Goal: Information Seeking & Learning: Learn about a topic

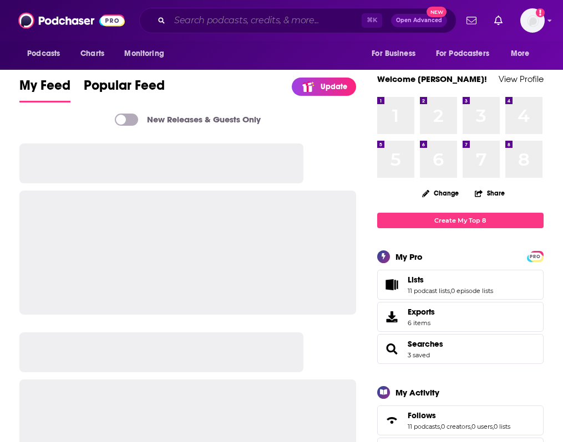
click at [273, 16] on input "Search podcasts, credits, & more..." at bounding box center [266, 21] width 192 height 18
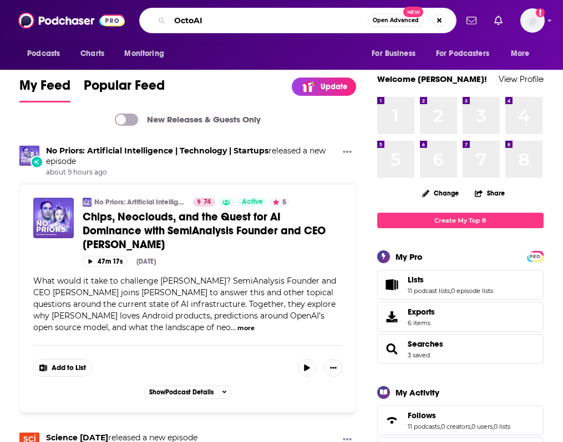
type input "OctoAI"
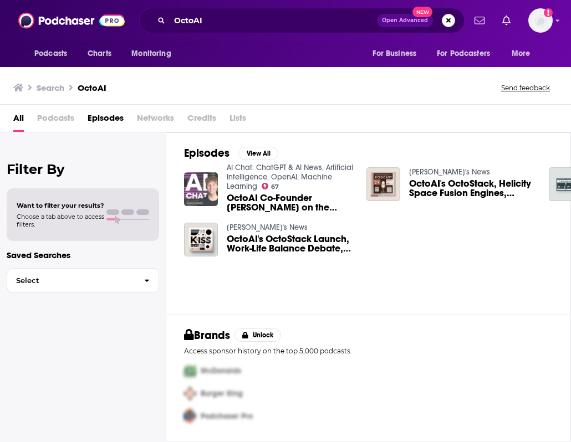
click at [201, 192] on img "OctoAI Co-Founder Jason Knight on the Future of AI" at bounding box center [201, 189] width 34 height 34
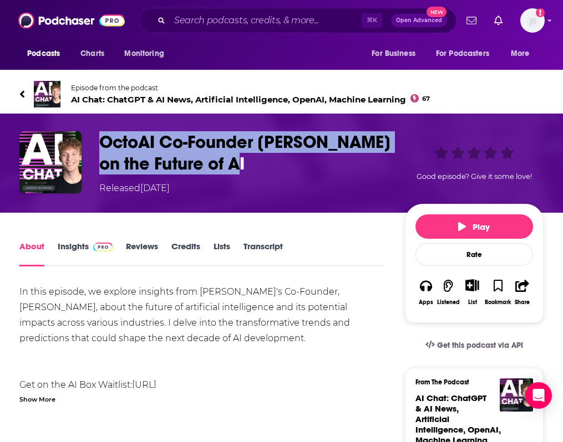
drag, startPoint x: 128, startPoint y: 138, endPoint x: 313, endPoint y: 161, distance: 187.1
click at [313, 161] on h1 "OctoAI Co-Founder Jason Knight on the Future of AI" at bounding box center [249, 152] width 301 height 43
copy h1 "OctoAI Co-Founder Jason Knight on the Future of AI"
click at [247, 19] on input "Search podcasts, credits, & more..." at bounding box center [266, 21] width 192 height 18
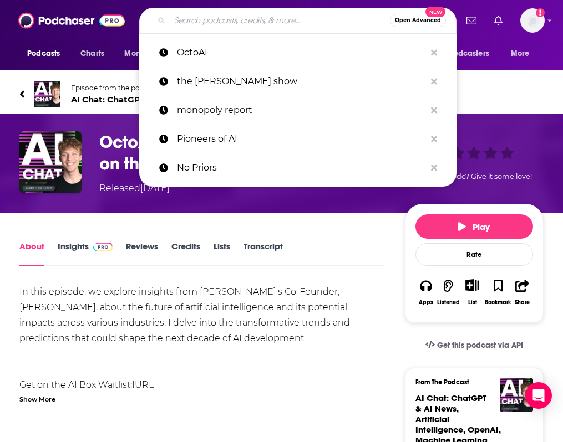
click at [247, 19] on input "Search podcasts, credits, & more..." at bounding box center [280, 21] width 220 height 18
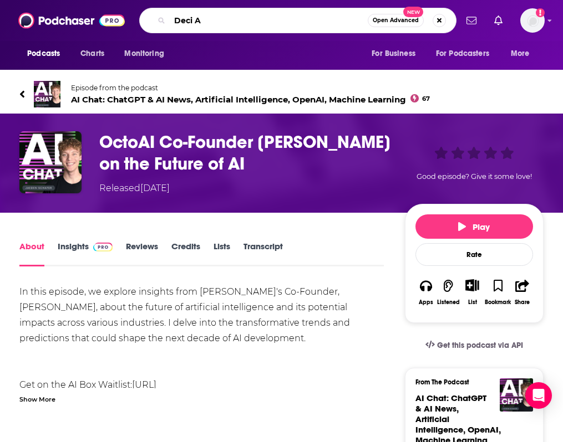
type input "Deci Ai"
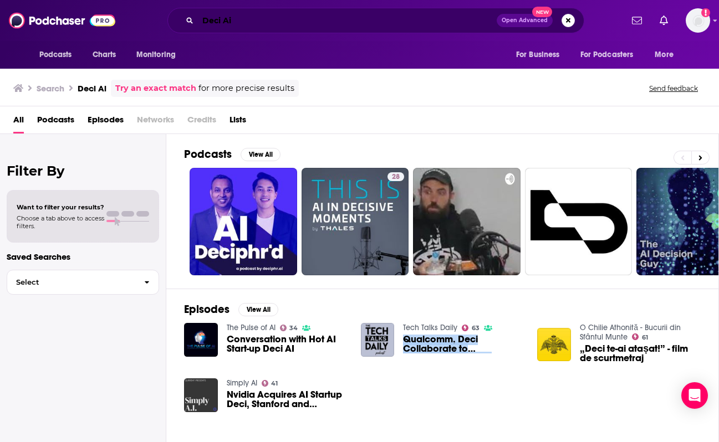
click at [271, 26] on input "Deci Ai" at bounding box center [347, 21] width 299 height 18
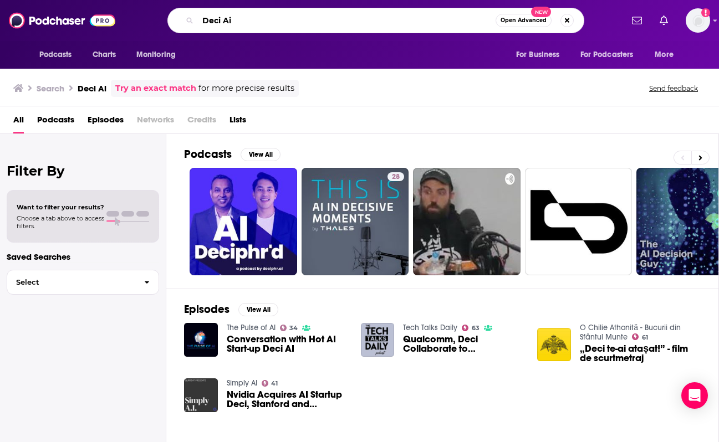
click at [271, 26] on input "Deci Ai" at bounding box center [347, 21] width 298 height 18
type input "u"
type input "d"
type input "f"
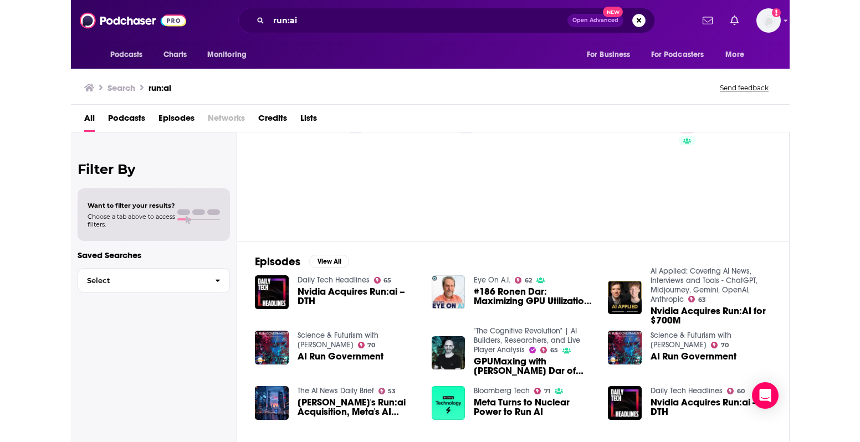
scroll to position [115, 0]
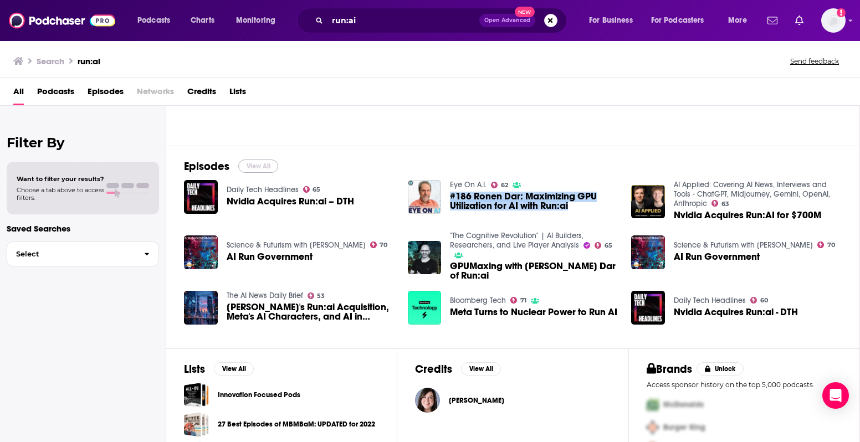
click at [272, 169] on button "View All" at bounding box center [258, 166] width 40 height 13
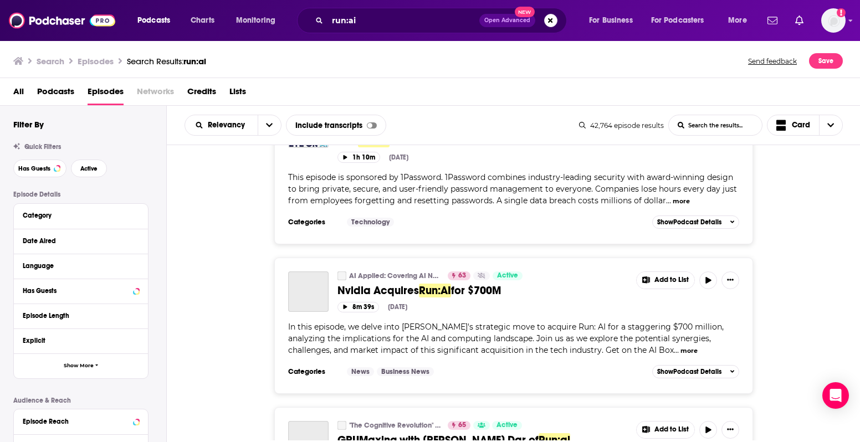
scroll to position [227, 0]
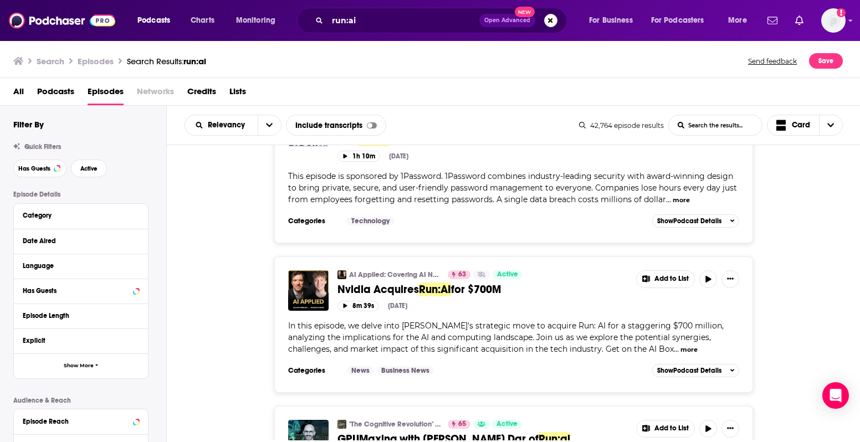
click at [562, 345] on button "more" at bounding box center [689, 349] width 17 height 9
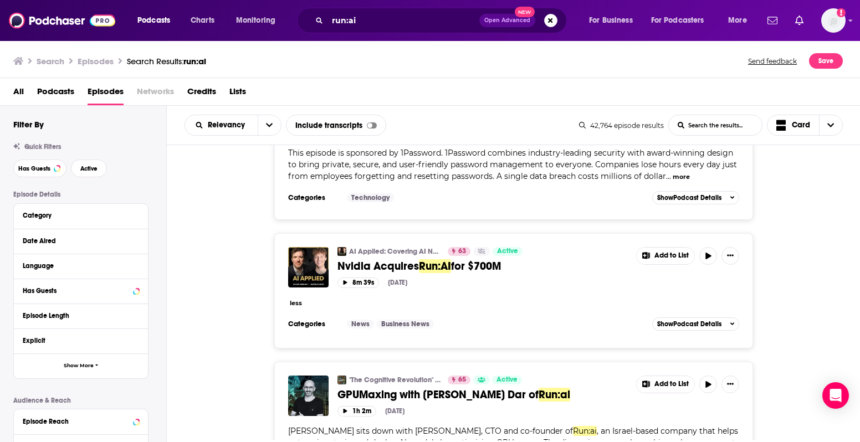
scroll to position [364, 0]
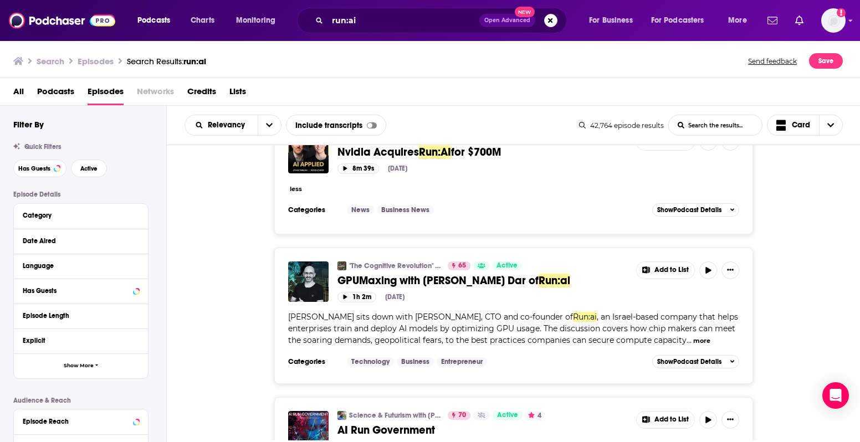
drag, startPoint x: 339, startPoint y: 268, endPoint x: 525, endPoint y: 270, distance: 185.7
click at [534, 269] on div ""The Cognitive Revolution" | AI Builders, Researchers, and Live Player Analysis…" at bounding box center [513, 282] width 451 height 41
drag, startPoint x: 333, startPoint y: 267, endPoint x: 547, endPoint y: 269, distance: 214.0
click at [547, 269] on div ""The Cognitive Revolution" | AI Builders, Researchers, and Live Player Analysis…" at bounding box center [513, 282] width 451 height 41
copy span "GPUMaxing with Dr. Ronen Dar of Run:ai"
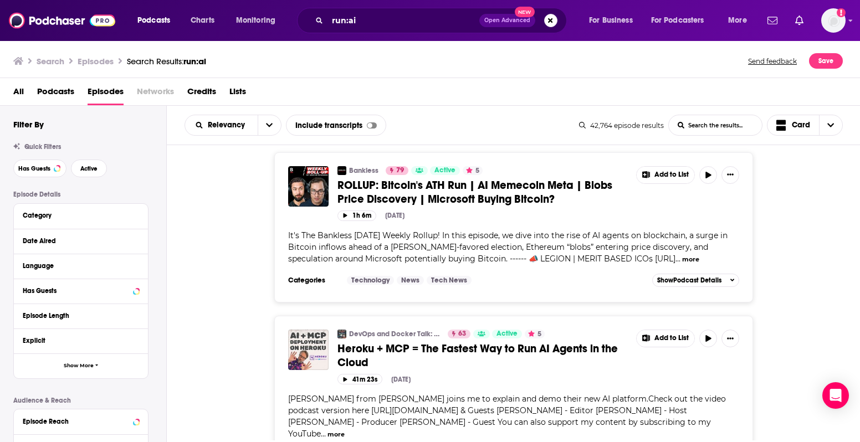
scroll to position [3713, 0]
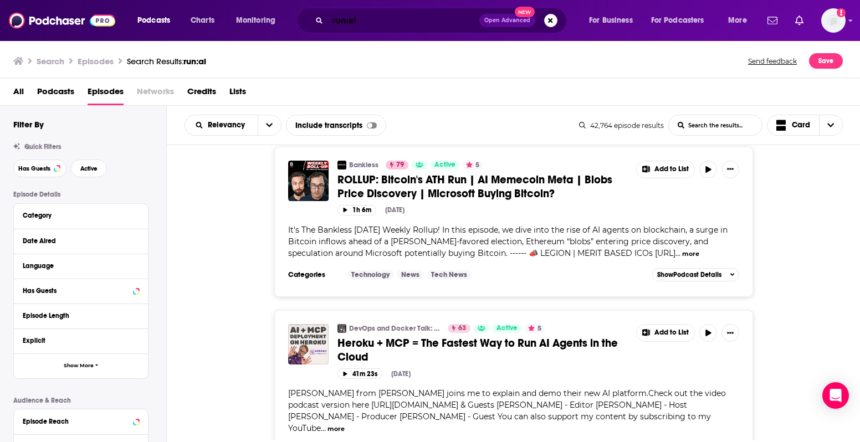
click at [368, 22] on input "run:ai" at bounding box center [404, 21] width 152 height 18
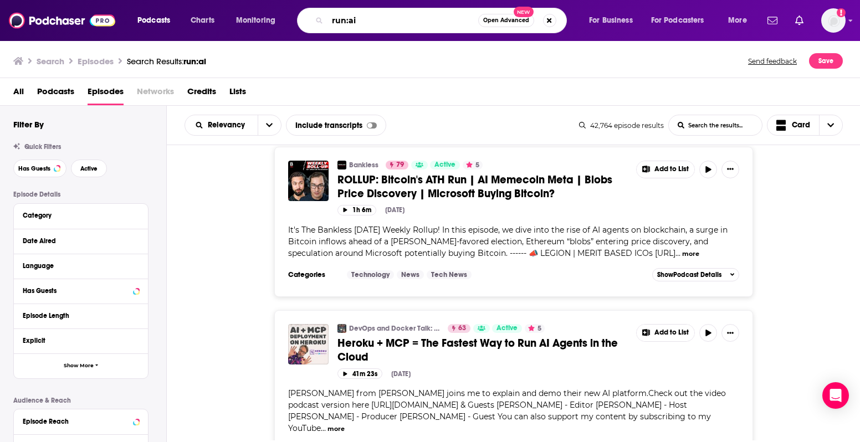
click at [368, 22] on input "run:ai" at bounding box center [403, 21] width 151 height 18
type input "spectro cloud"
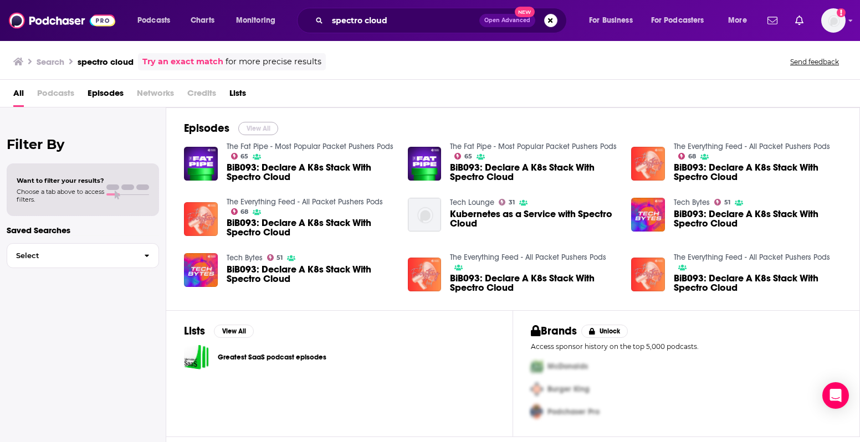
click at [255, 129] on button "View All" at bounding box center [258, 128] width 40 height 13
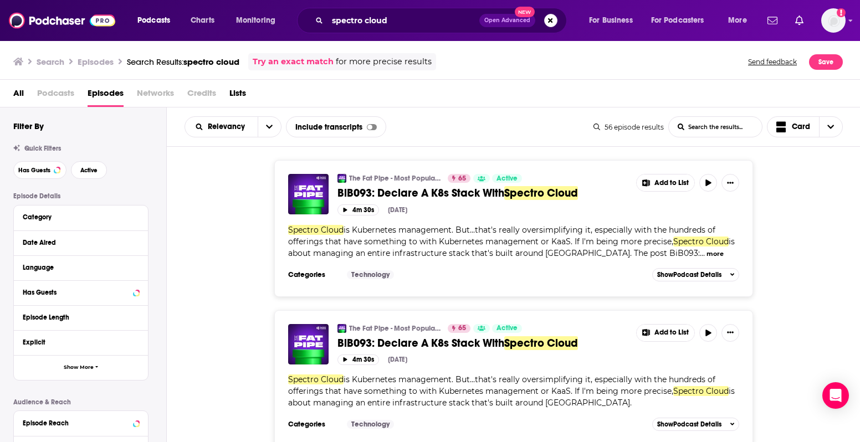
click at [562, 253] on button "more" at bounding box center [715, 253] width 17 height 9
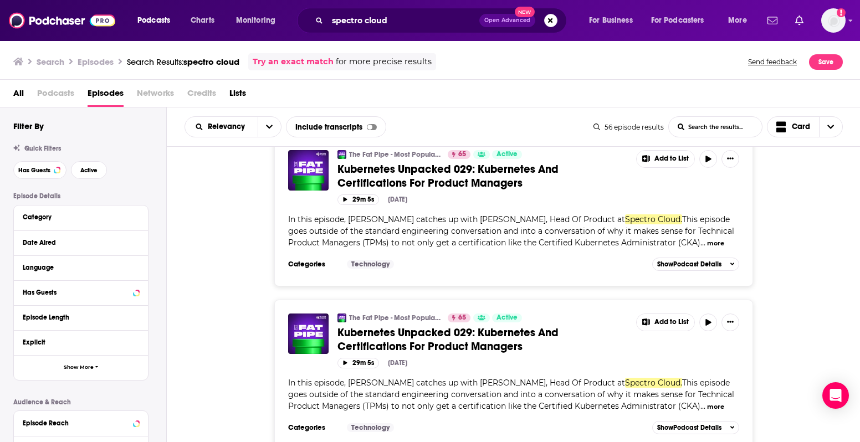
scroll to position [3677, 0]
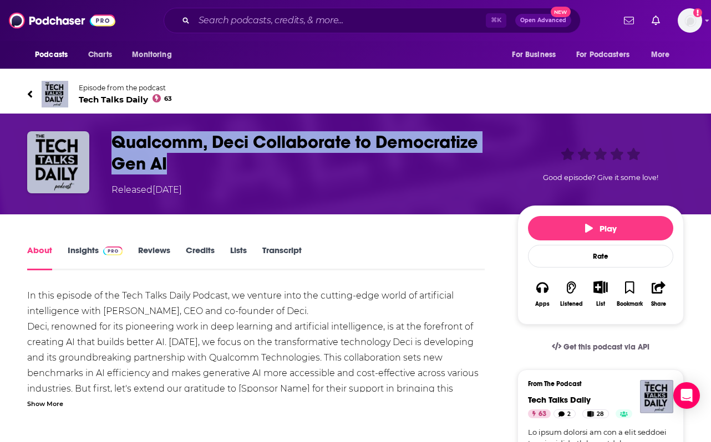
drag, startPoint x: 175, startPoint y: 166, endPoint x: 115, endPoint y: 146, distance: 63.3
click at [115, 146] on h1 "Qualcomm, Deci Collaborate to Democratize Gen AI" at bounding box center [305, 152] width 388 height 43
copy h1 "Qualcomm, Deci Collaborate to Democratize Gen AI"
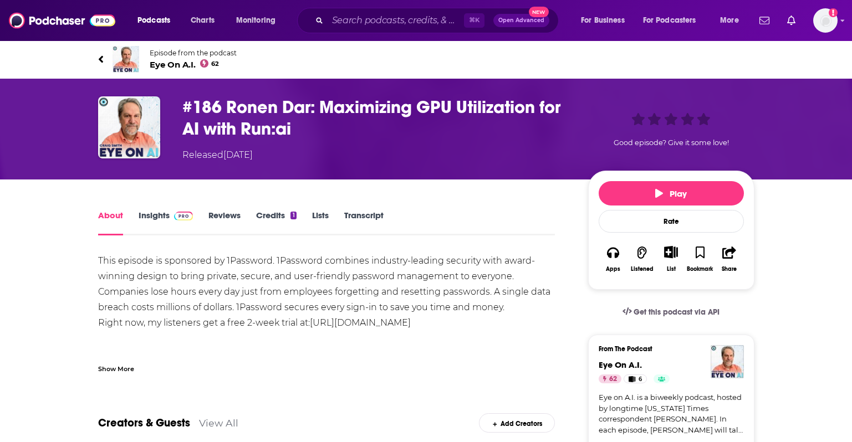
click at [124, 369] on div "Show More" at bounding box center [116, 368] width 36 height 11
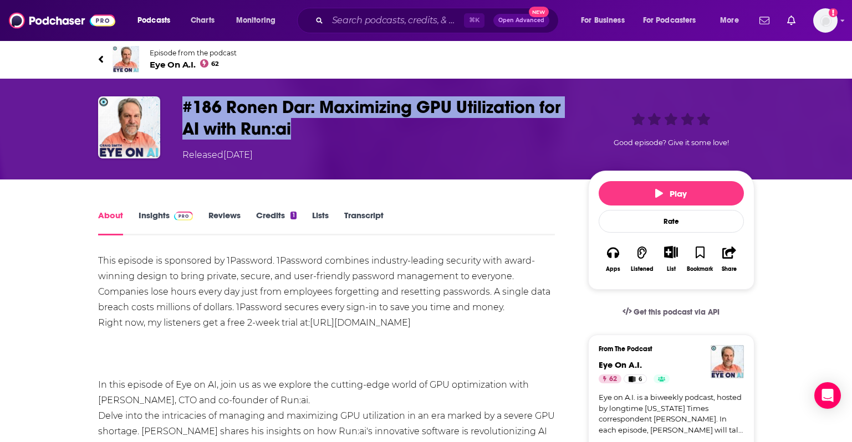
drag, startPoint x: 324, startPoint y: 129, endPoint x: 182, endPoint y: 109, distance: 143.3
click at [182, 109] on h1 "#186 Ronen Dar: Maximizing GPU Utilization for AI with Run:ai" at bounding box center [376, 117] width 388 height 43
copy h1 "#186 Ronen Dar: Maximizing GPU Utilization for AI with Run:ai"
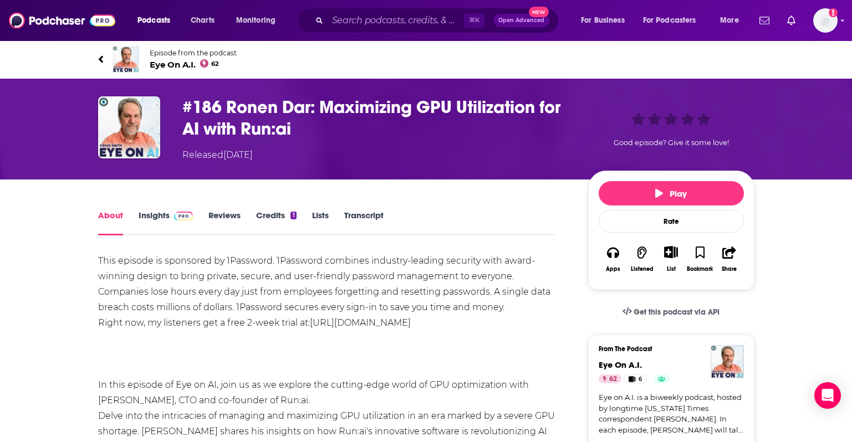
drag, startPoint x: 848, startPoint y: 269, endPoint x: 858, endPoint y: 270, distance: 10.0
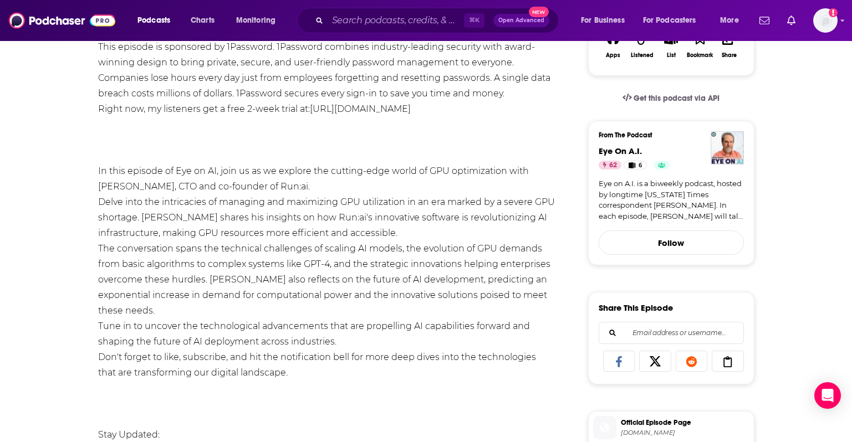
scroll to position [217, 0]
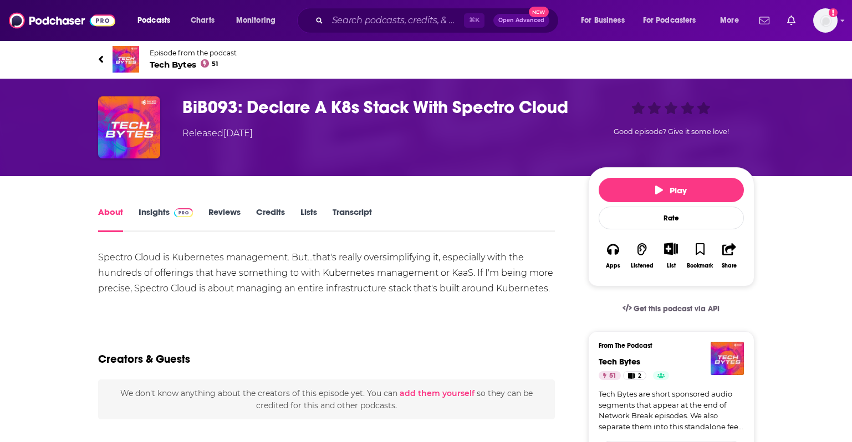
scroll to position [2, 0]
